Goal: Find specific page/section: Find specific page/section

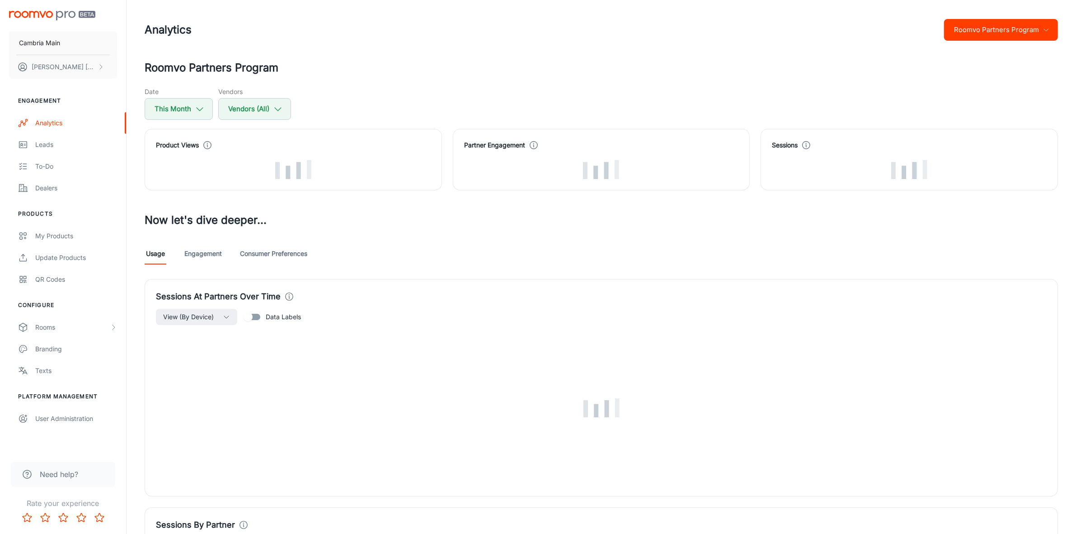
click at [1033, 29] on button "Roomvo Partners Program" at bounding box center [1001, 30] width 114 height 22
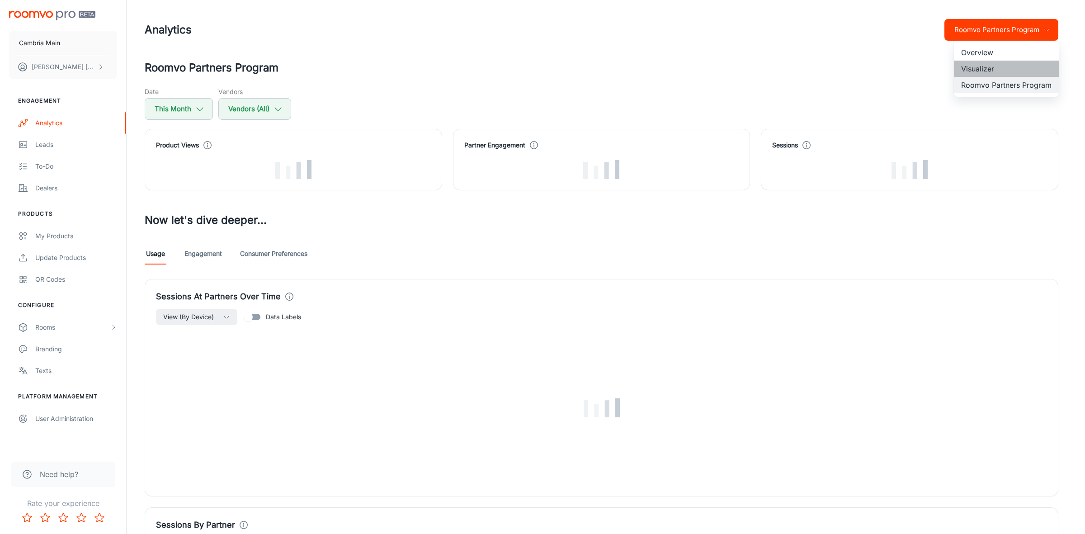
click at [981, 66] on li "Visualizer" at bounding box center [1005, 69] width 105 height 16
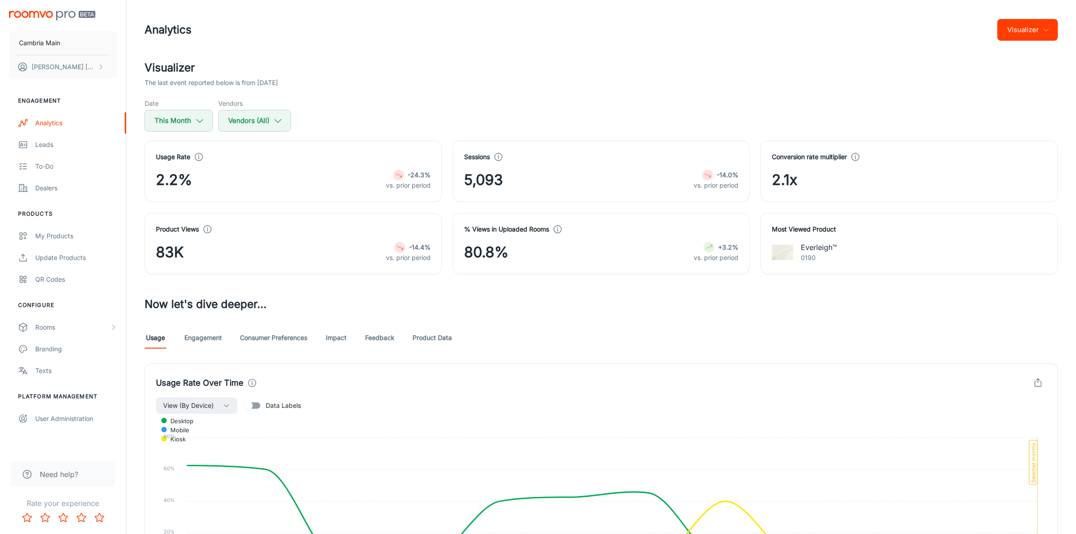
click at [1030, 31] on button "Visualizer" at bounding box center [1027, 30] width 61 height 22
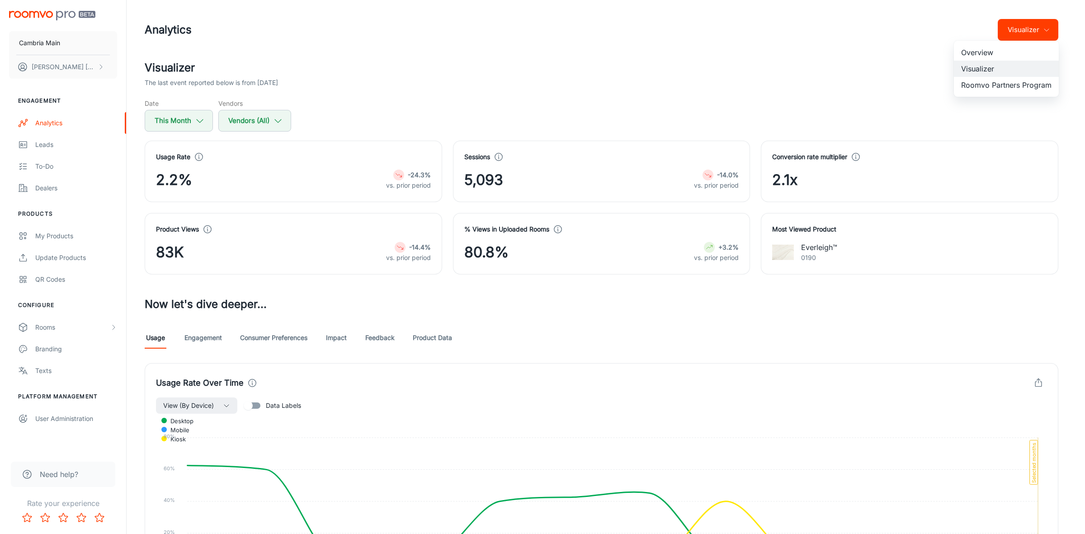
click at [996, 50] on li "Overview" at bounding box center [1005, 52] width 105 height 16
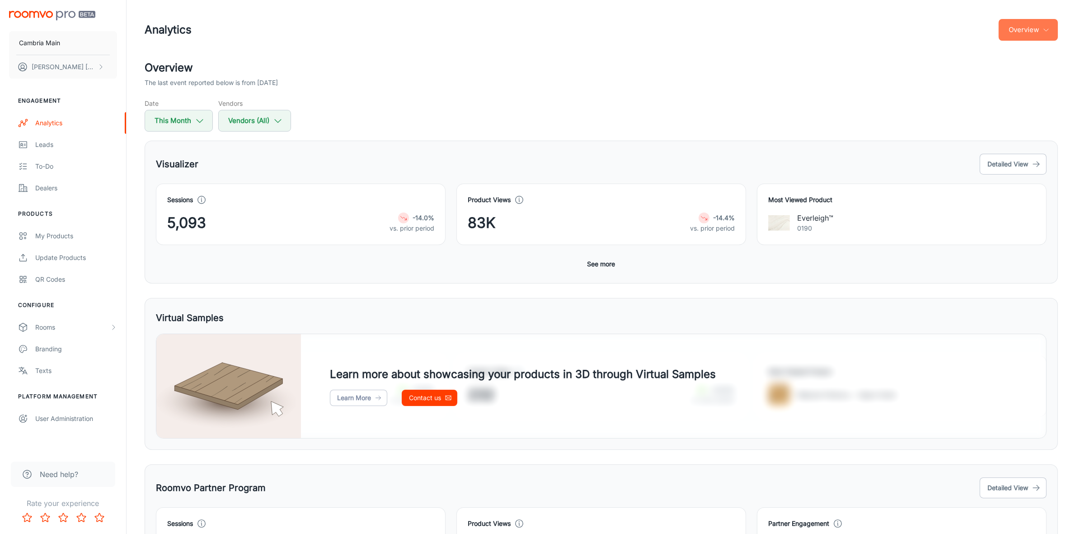
click at [1037, 32] on button "Overview" at bounding box center [1028, 30] width 59 height 22
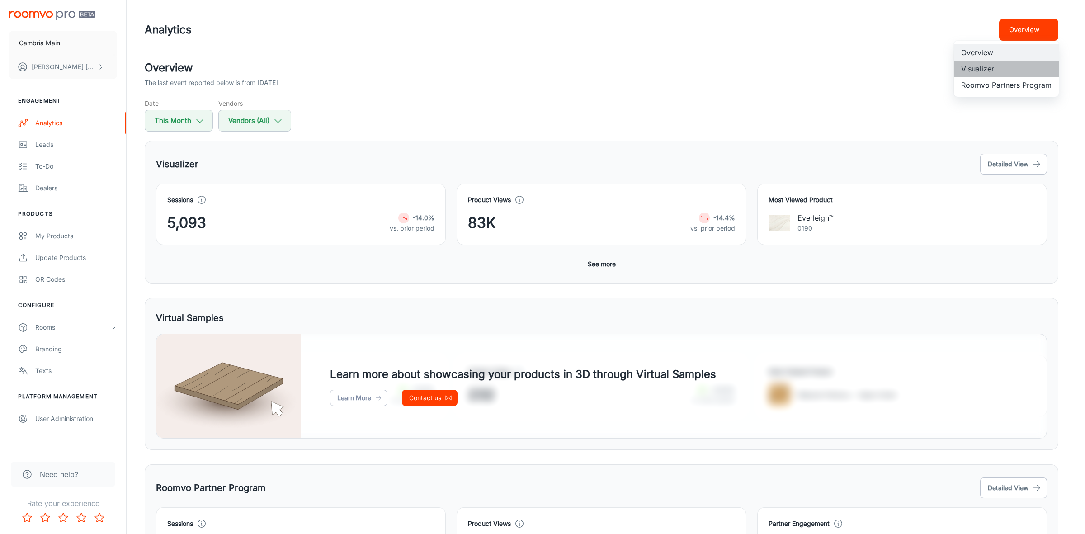
click at [975, 69] on li "Visualizer" at bounding box center [1005, 69] width 105 height 16
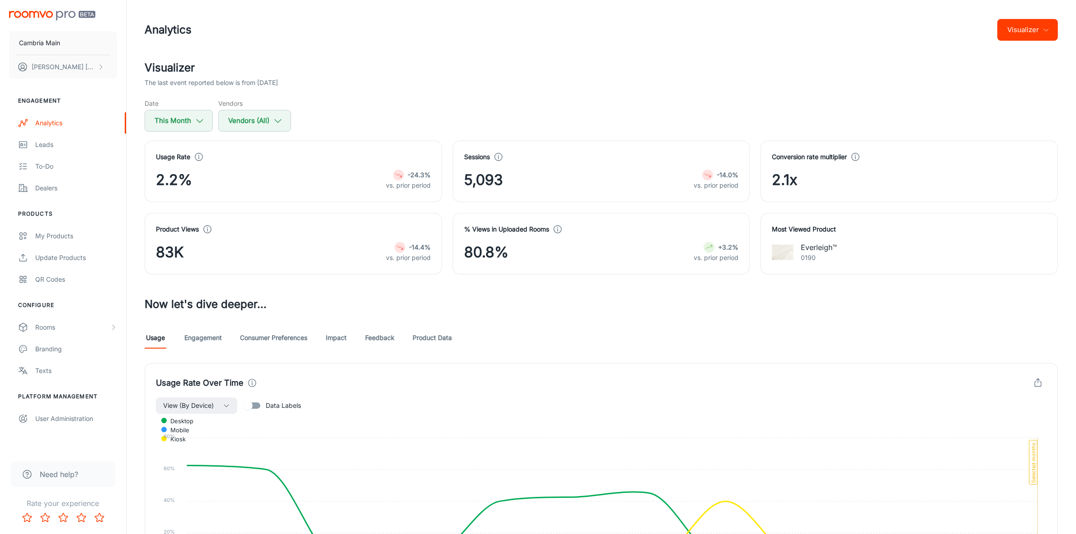
click at [387, 335] on link "Feedback" at bounding box center [379, 338] width 29 height 22
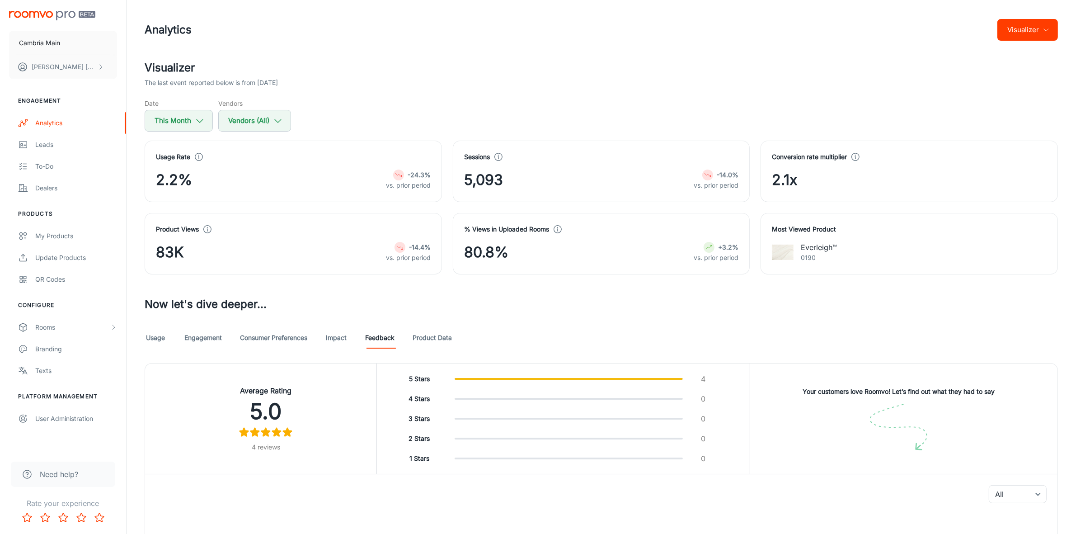
click at [339, 340] on link "Impact" at bounding box center [336, 338] width 22 height 22
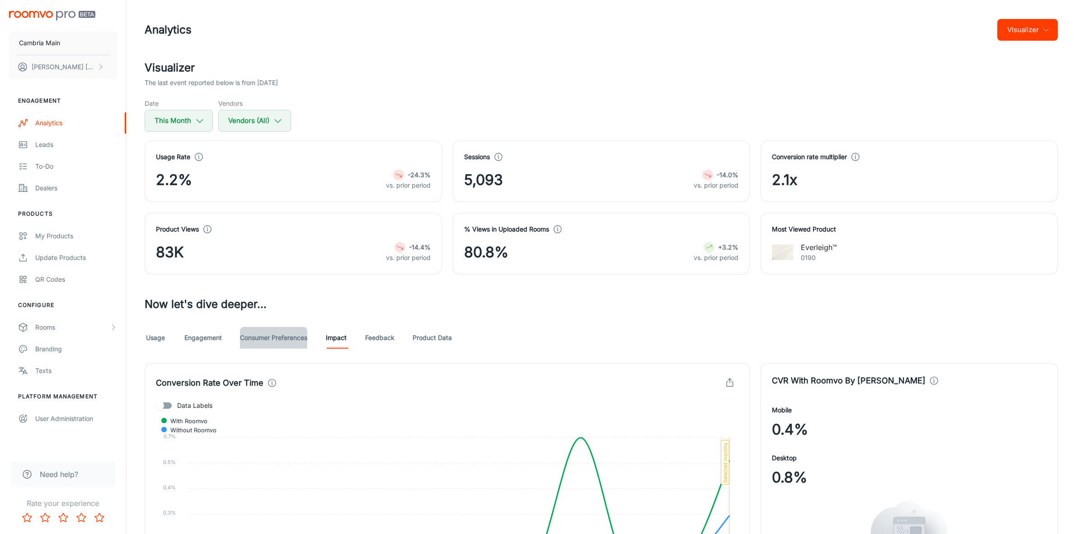
click at [263, 339] on link "Consumer Preferences" at bounding box center [273, 338] width 67 height 22
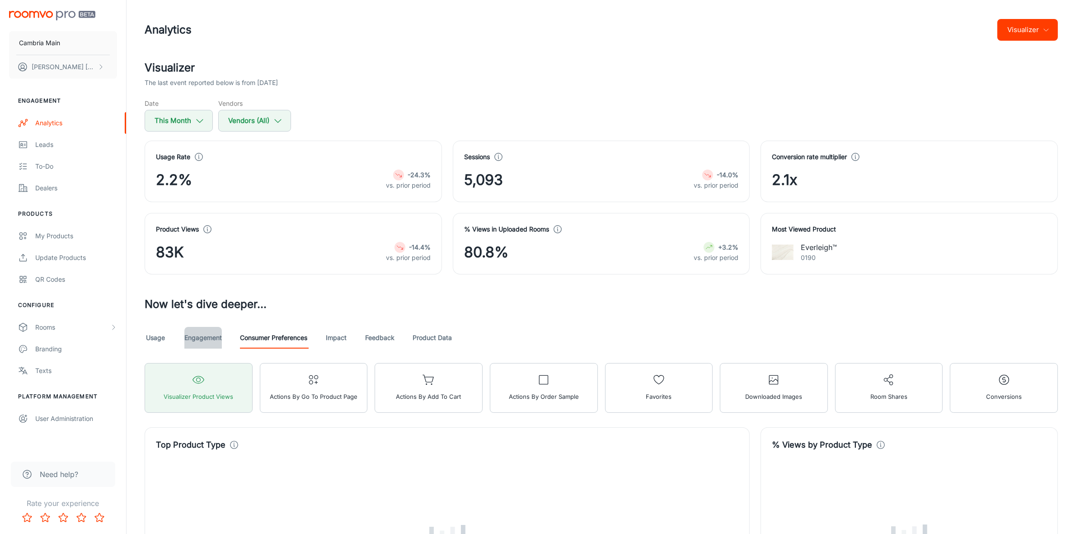
click at [198, 335] on link "Engagement" at bounding box center [203, 338] width 38 height 22
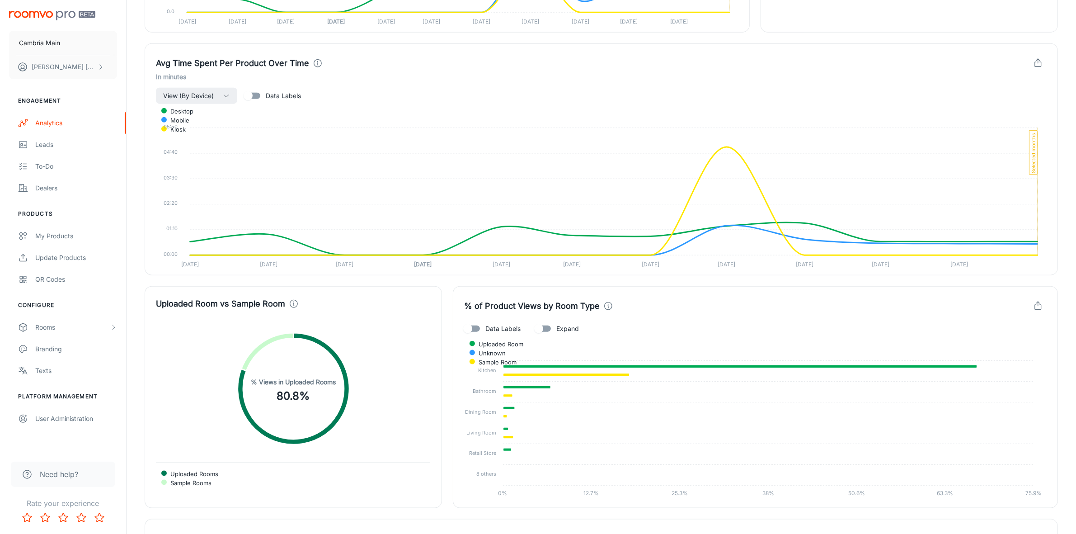
scroll to position [1356, 0]
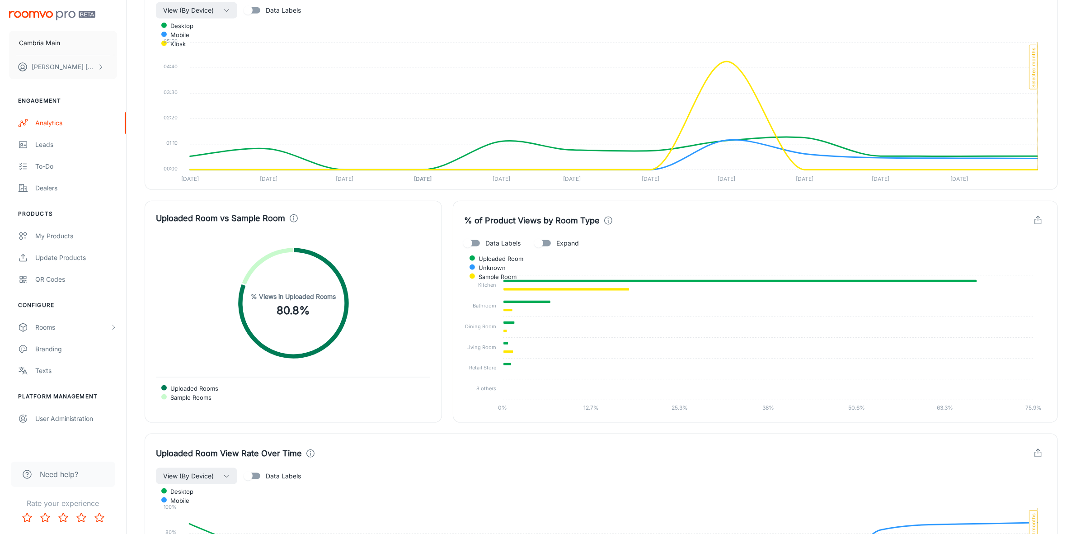
click at [503, 248] on span "Data Labels" at bounding box center [502, 243] width 35 height 10
click at [493, 249] on input "Data Labels" at bounding box center [468, 243] width 52 height 17
checkbox input "true"
click at [554, 245] on input "Expand" at bounding box center [539, 243] width 52 height 17
checkbox input "true"
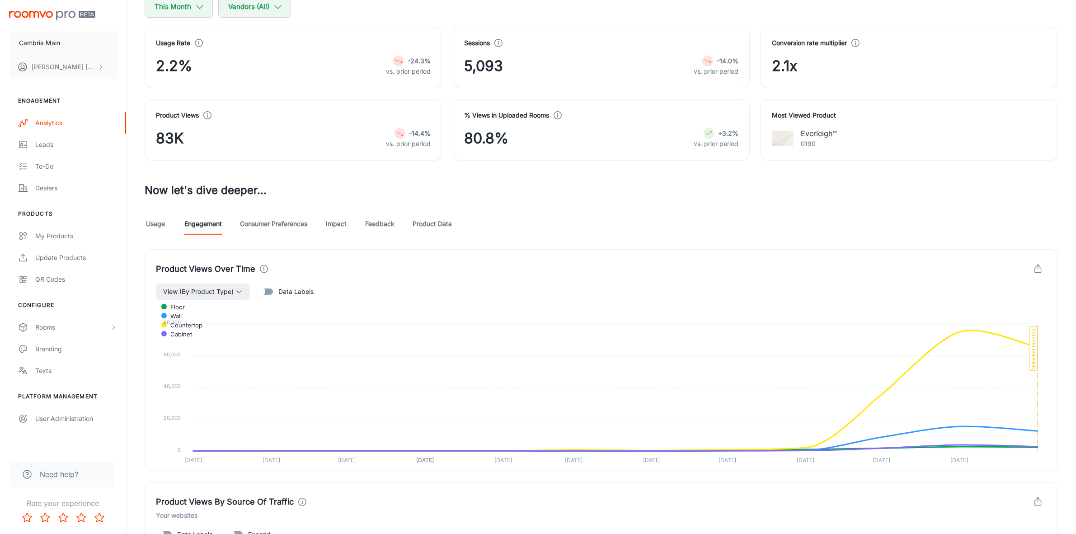
scroll to position [96, 0]
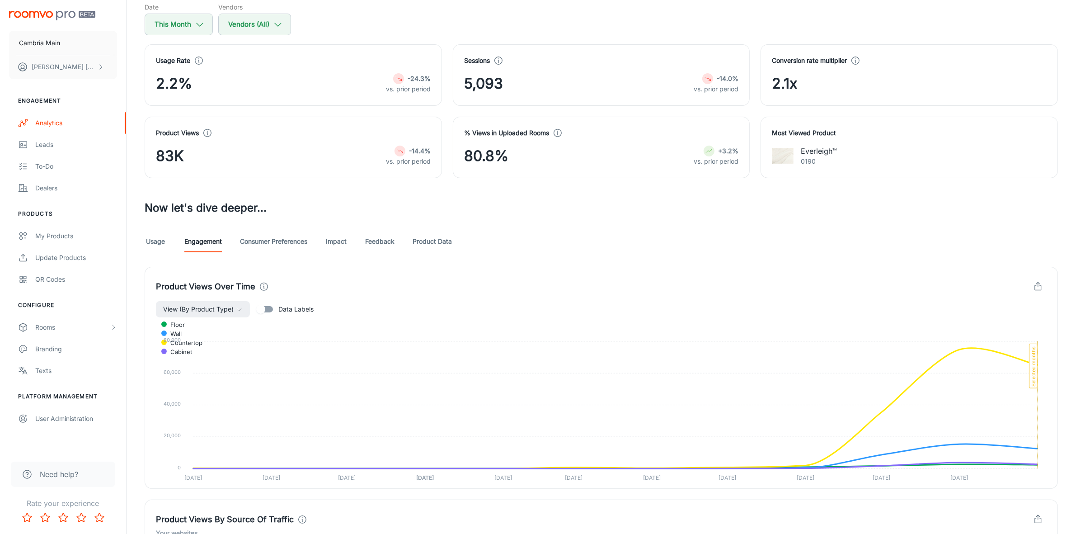
click at [339, 239] on link "Impact" at bounding box center [336, 241] width 22 height 22
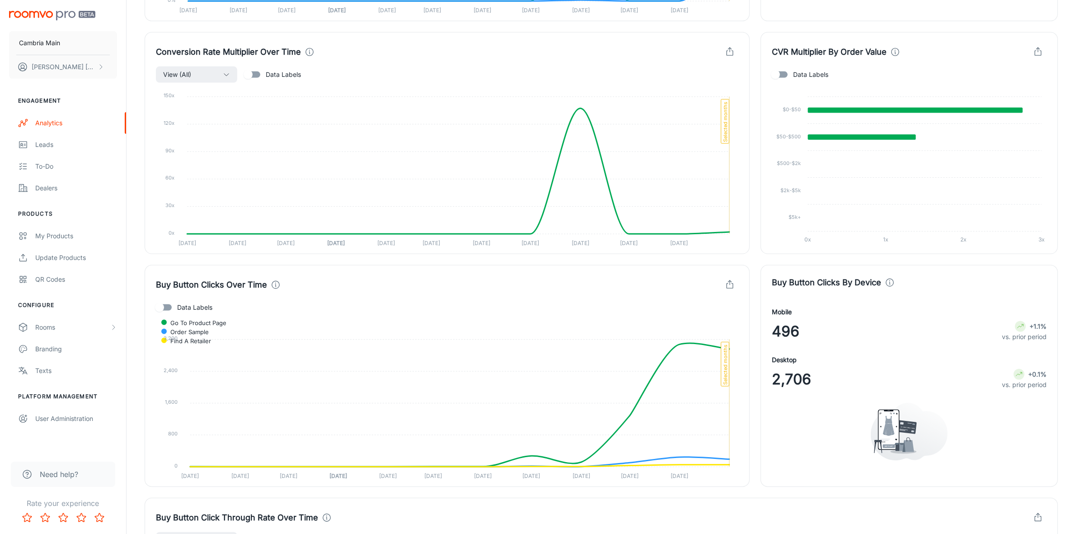
scroll to position [483, 0]
